Goal: Navigation & Orientation: Find specific page/section

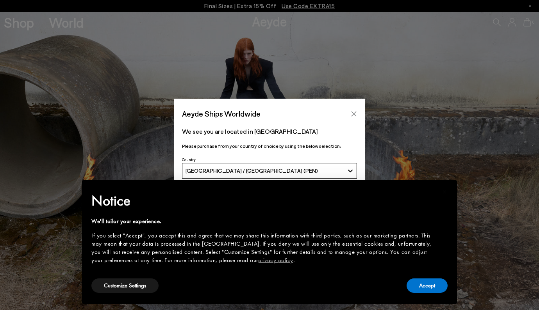
click at [357, 114] on button "Close" at bounding box center [354, 114] width 12 height 12
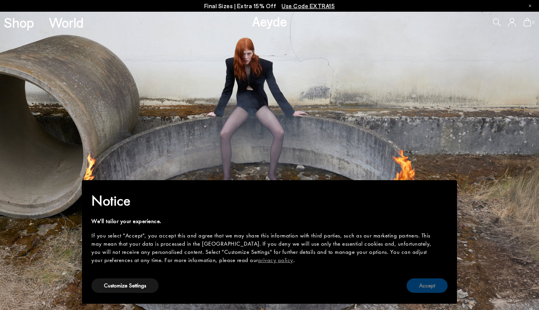
click at [429, 281] on button "Accept" at bounding box center [426, 286] width 41 height 14
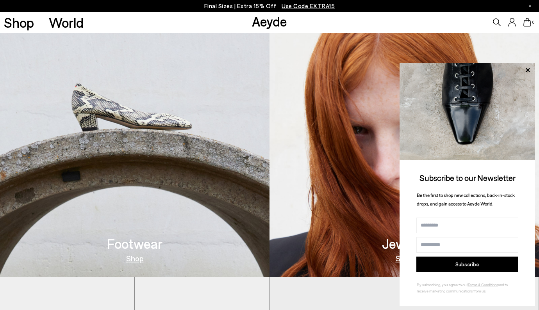
scroll to position [331, 0]
click at [96, 103] on img at bounding box center [134, 128] width 269 height 299
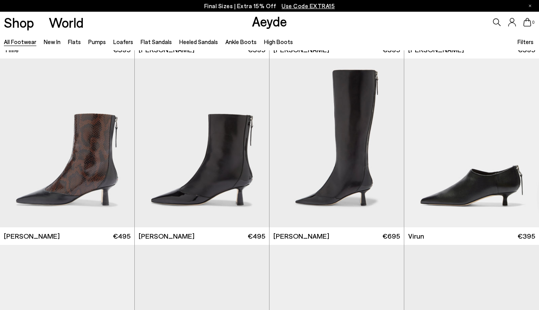
scroll to position [2229, 0]
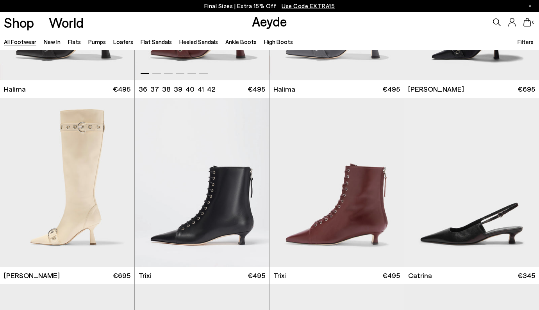
scroll to position [4614, 0]
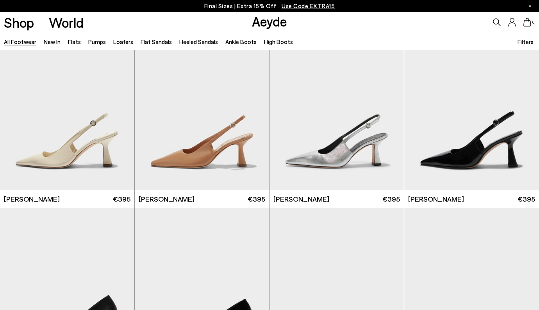
scroll to position [5249, 0]
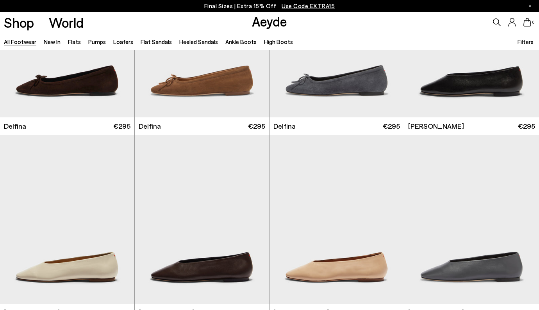
scroll to position [6815, 0]
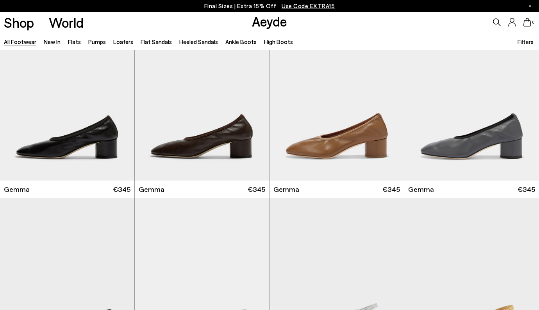
scroll to position [7124, 0]
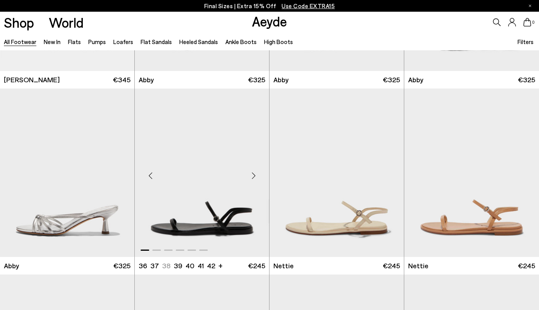
scroll to position [10447, 0]
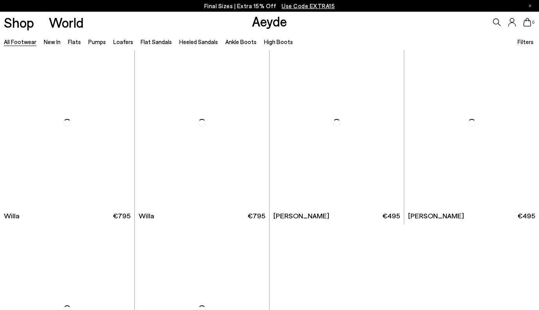
scroll to position [12686, 0]
